Goal: Task Accomplishment & Management: Use online tool/utility

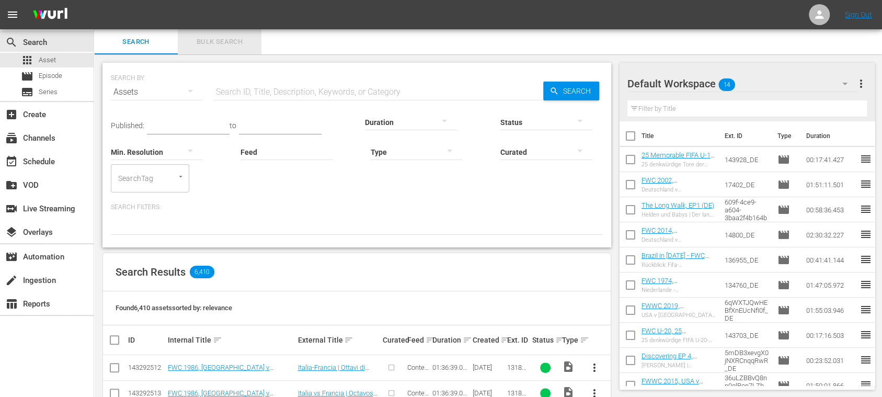
click at [220, 32] on button "Bulk Search" at bounding box center [220, 41] width 84 height 25
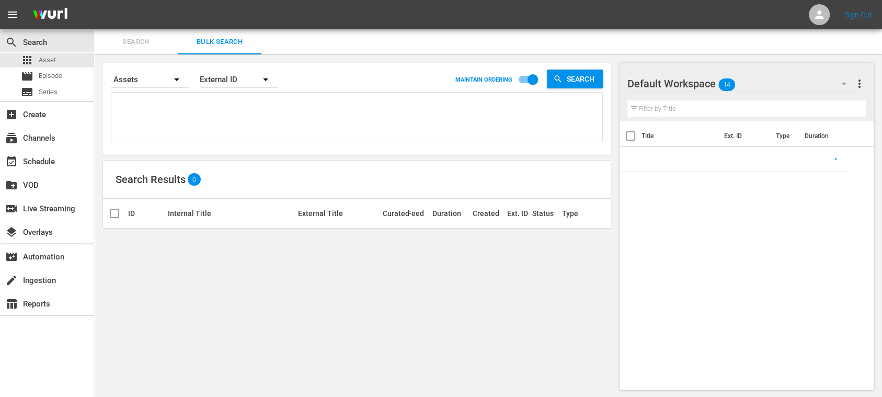
click at [178, 95] on textarea at bounding box center [358, 119] width 488 height 48
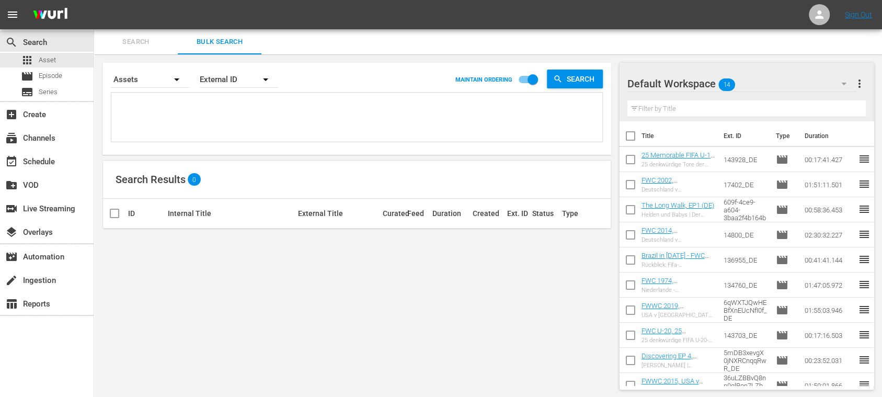
paste textarea "138040_FR 24615_FR 133696_FR 140940_FR 38563_FR"
type textarea "138040_FR 24615_FR 133696_FR 140940_FR 38563_FR"
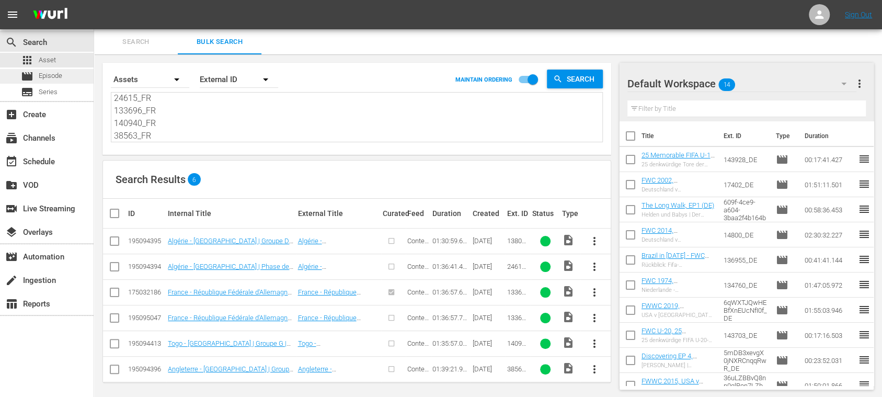
type textarea "138040_FR 24615_FR 133696_FR 140940_FR 38563_FR"
click at [54, 79] on span "Episode" at bounding box center [51, 76] width 24 height 10
